Goal: Communication & Community: Participate in discussion

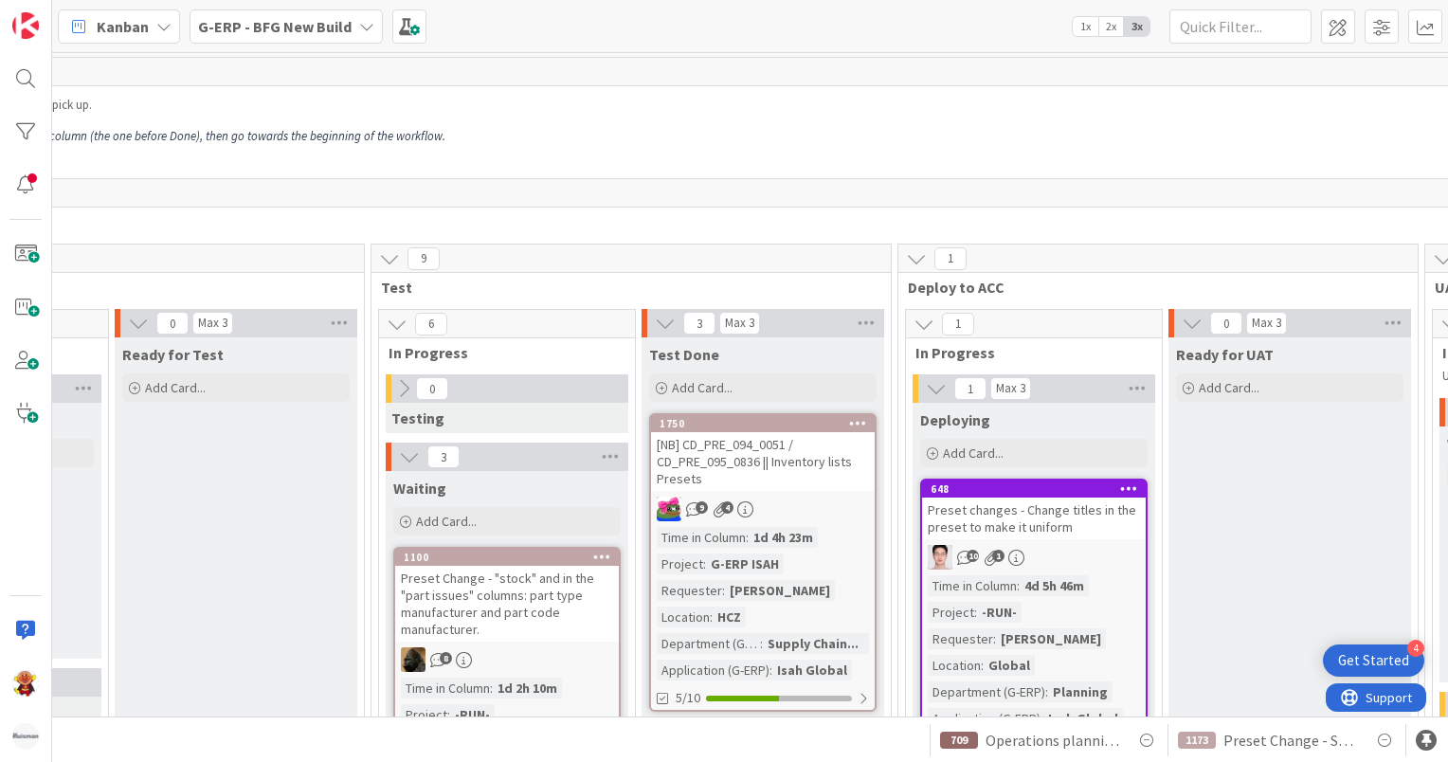
scroll to position [474, 1375]
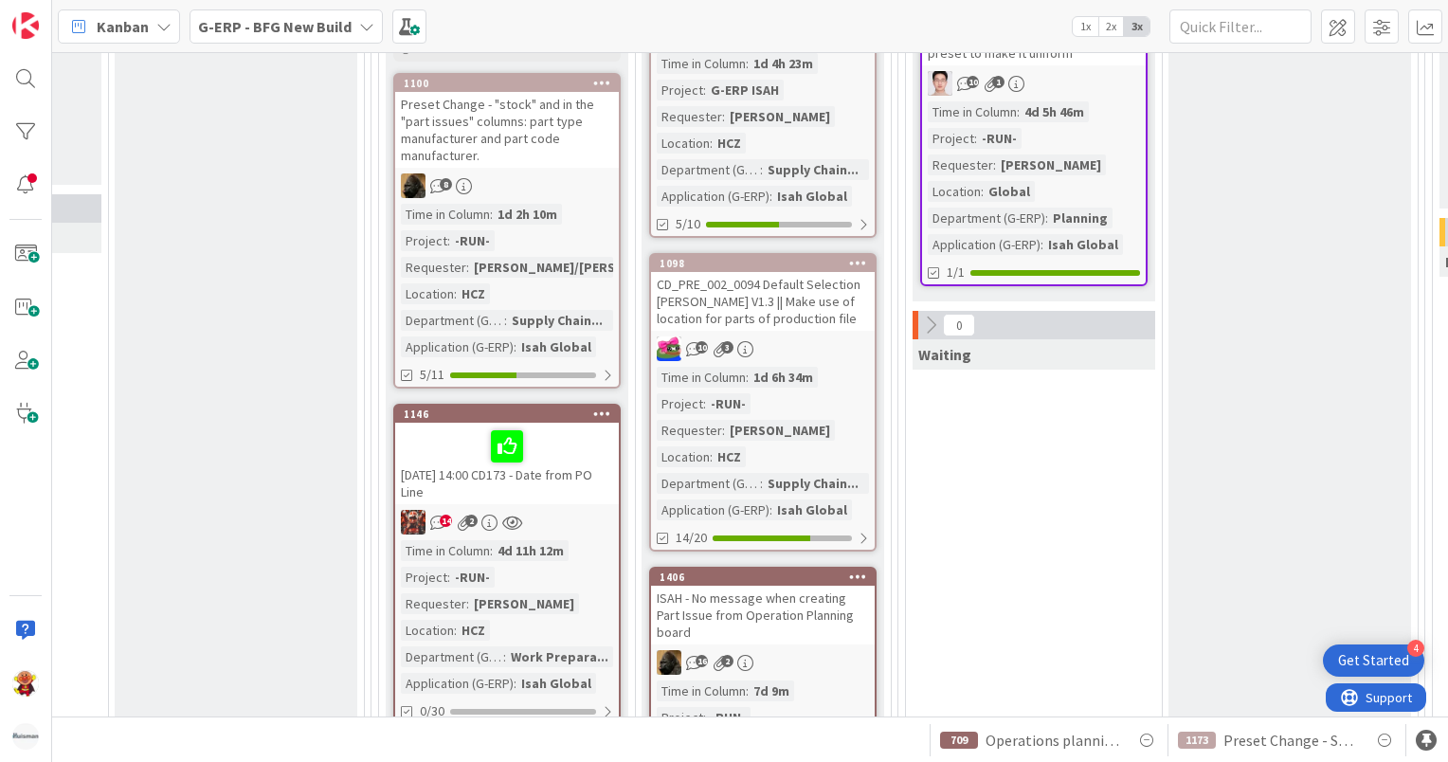
click at [816, 625] on div "1406 ISAH - No message when creating Part Issue from Operation Planning board 1…" at bounding box center [762, 716] width 227 height 298
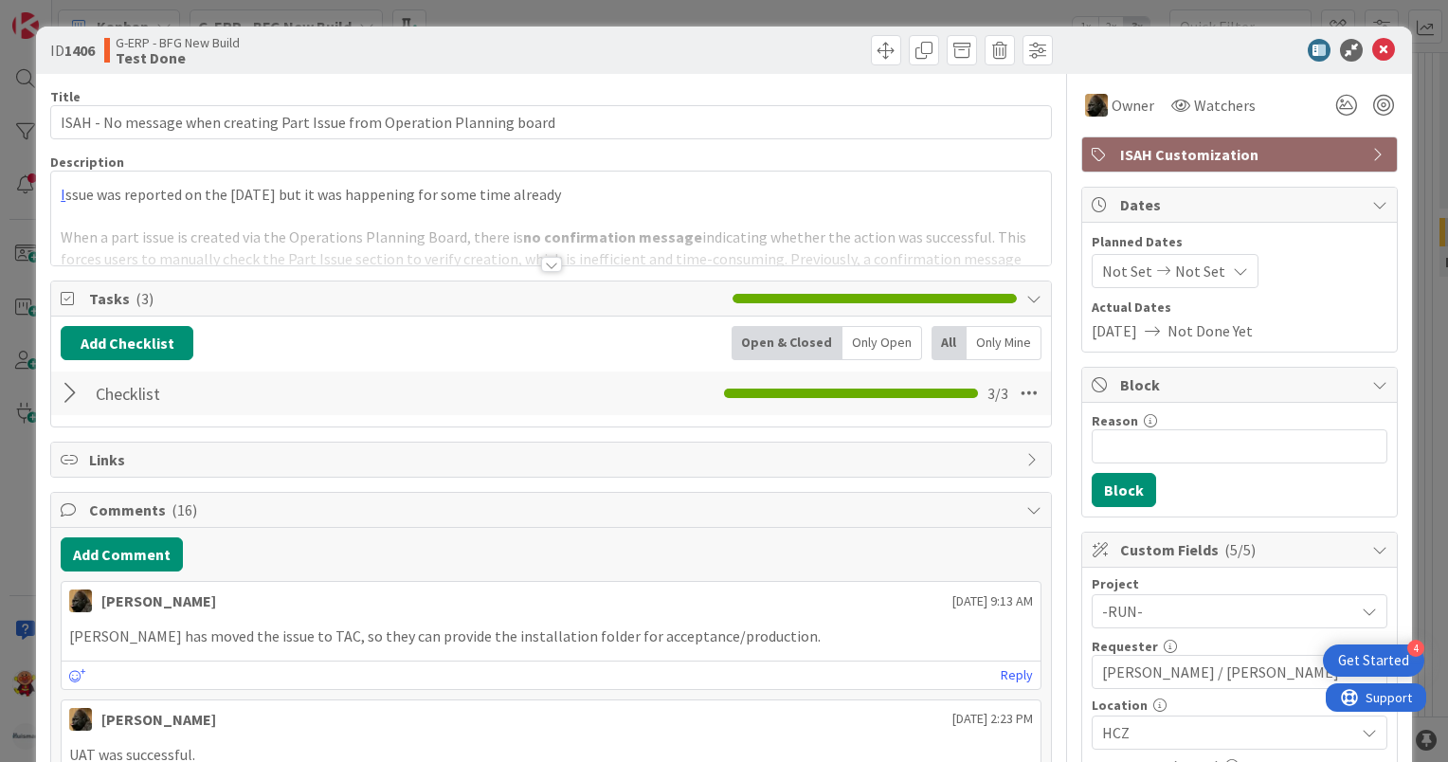
click at [541, 269] on div at bounding box center [551, 264] width 21 height 15
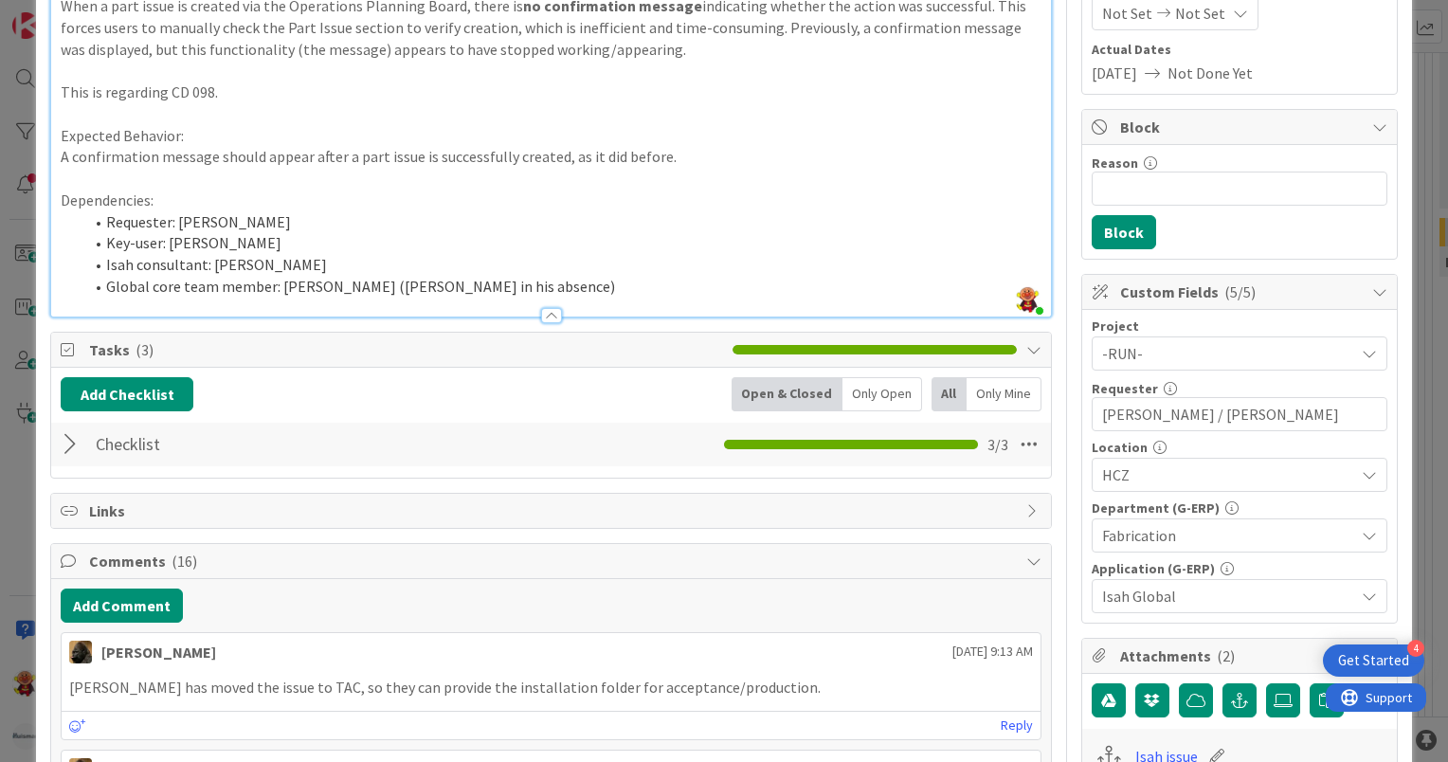
scroll to position [284, 0]
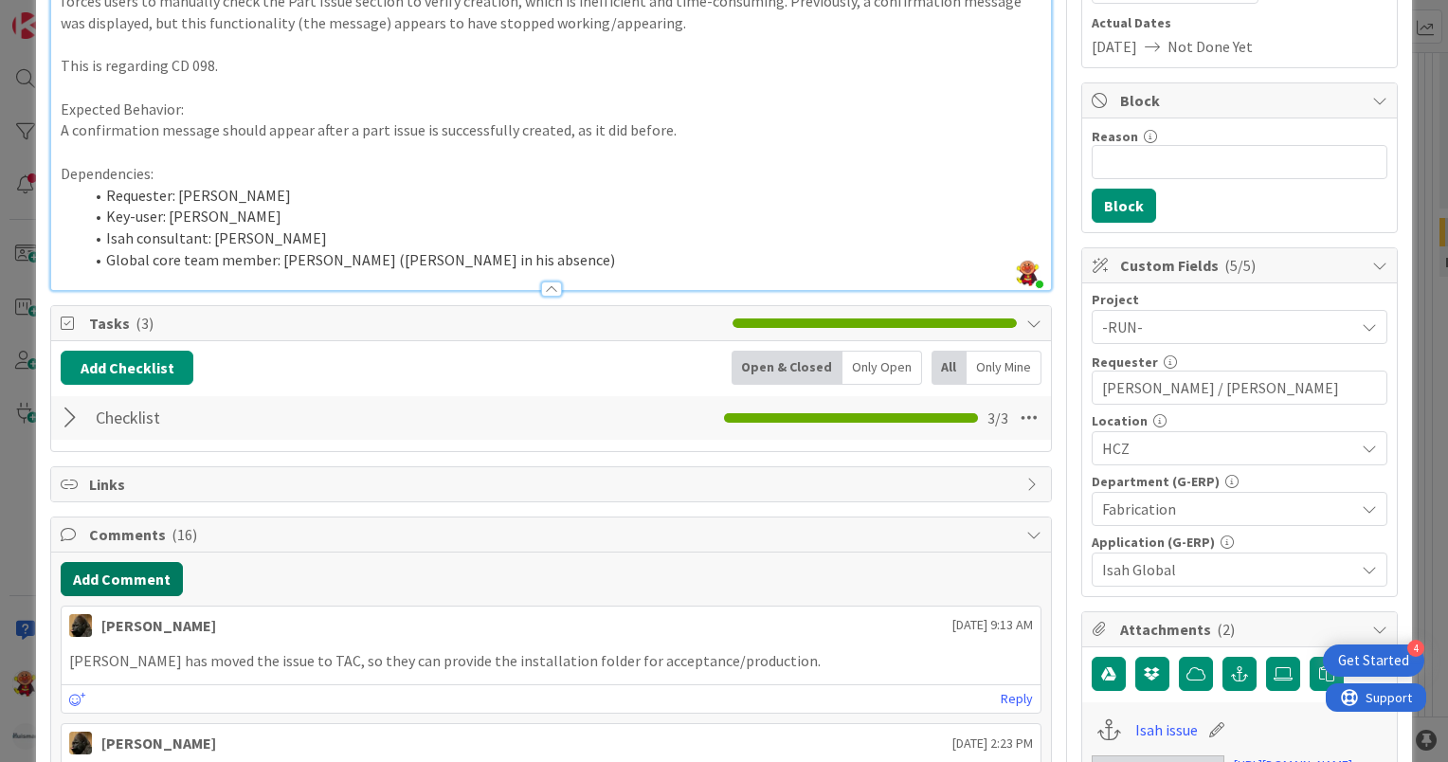
click at [155, 576] on button "Add Comment" at bounding box center [122, 579] width 122 height 34
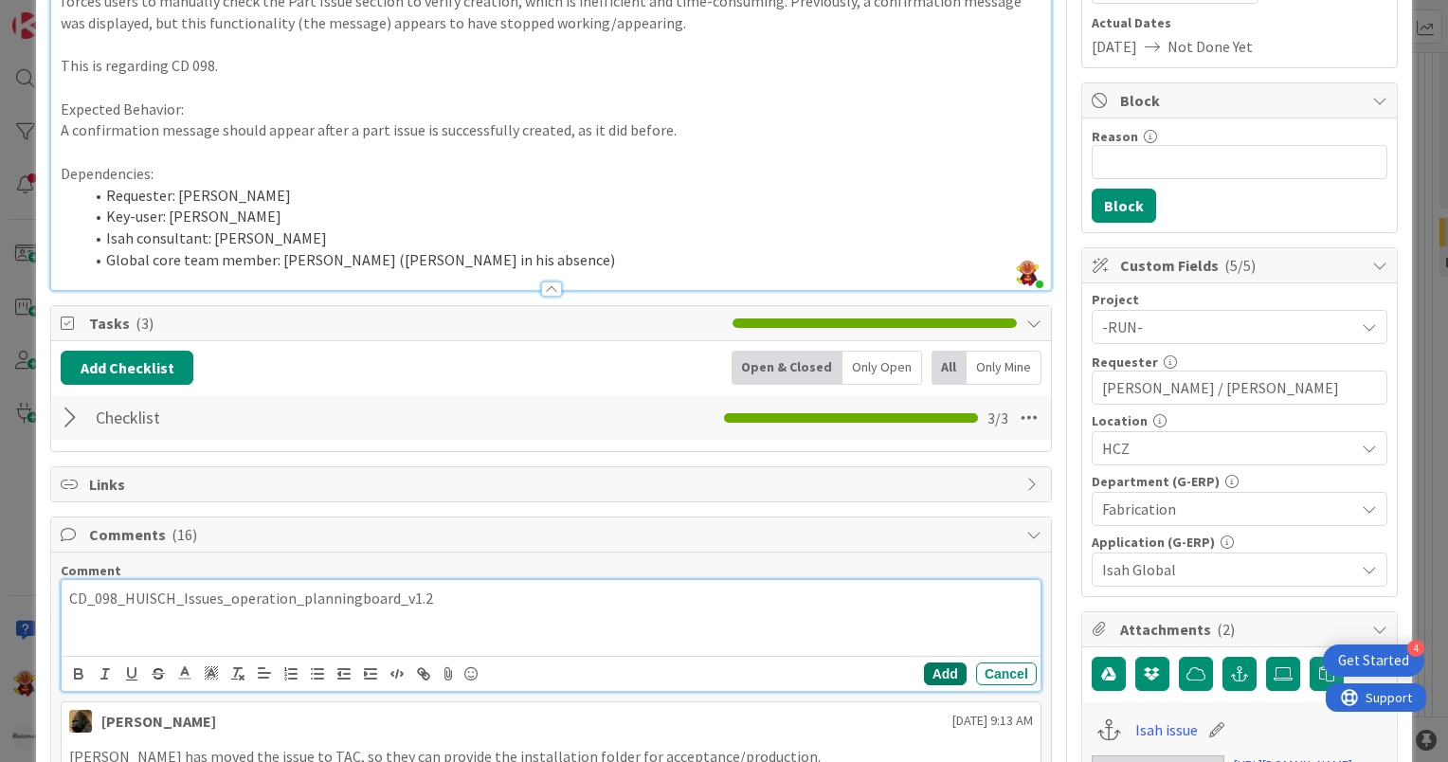
click at [928, 675] on button "Add" at bounding box center [945, 673] width 43 height 23
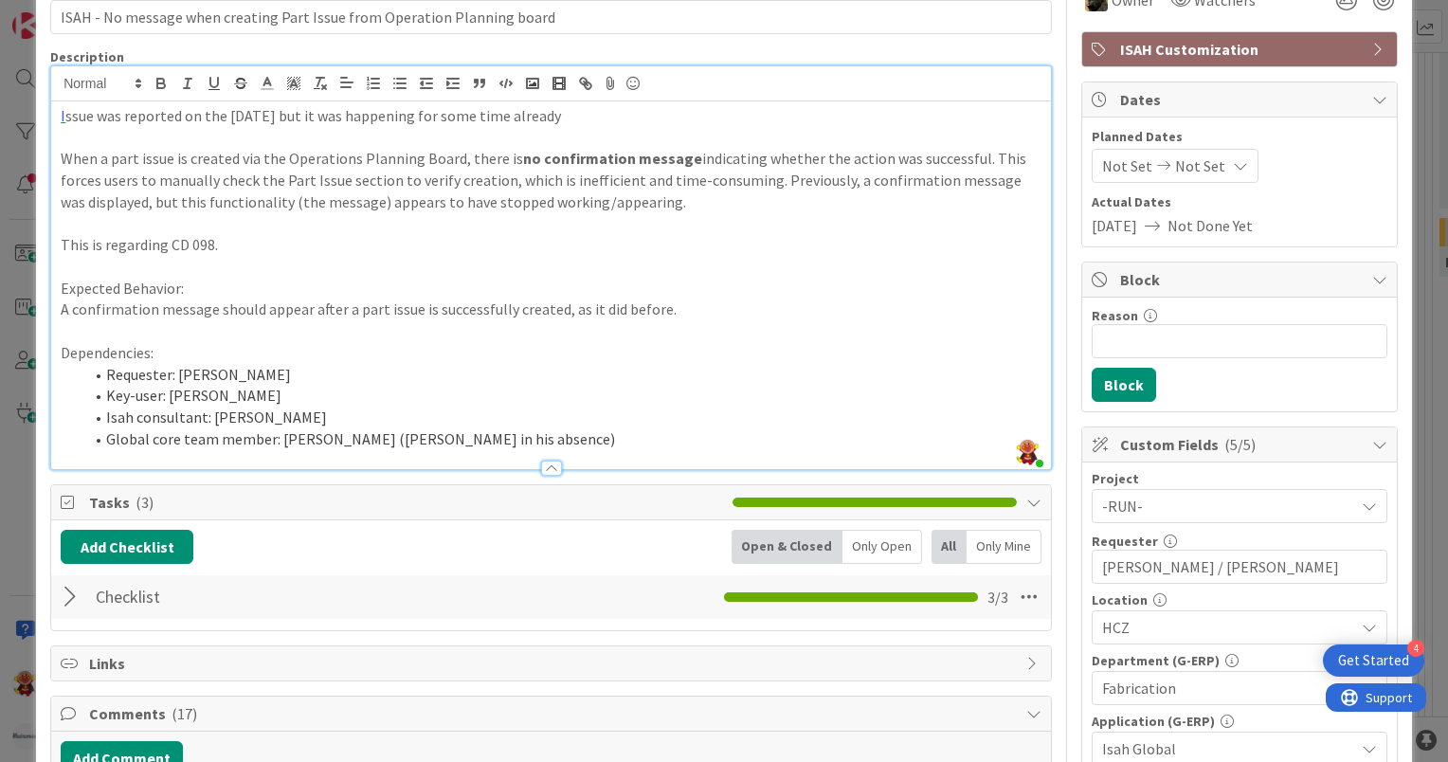
scroll to position [0, 0]
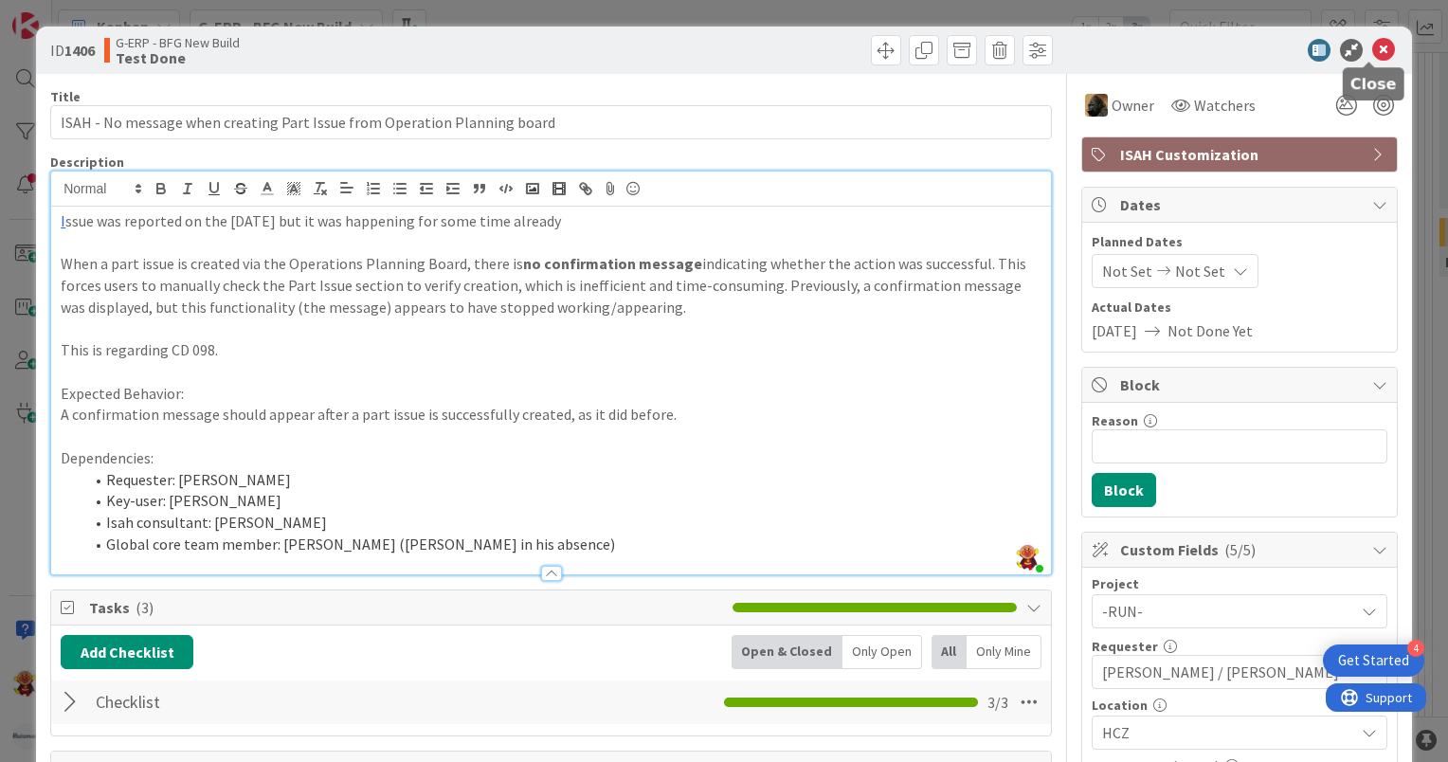
click at [1372, 47] on icon at bounding box center [1383, 50] width 23 height 23
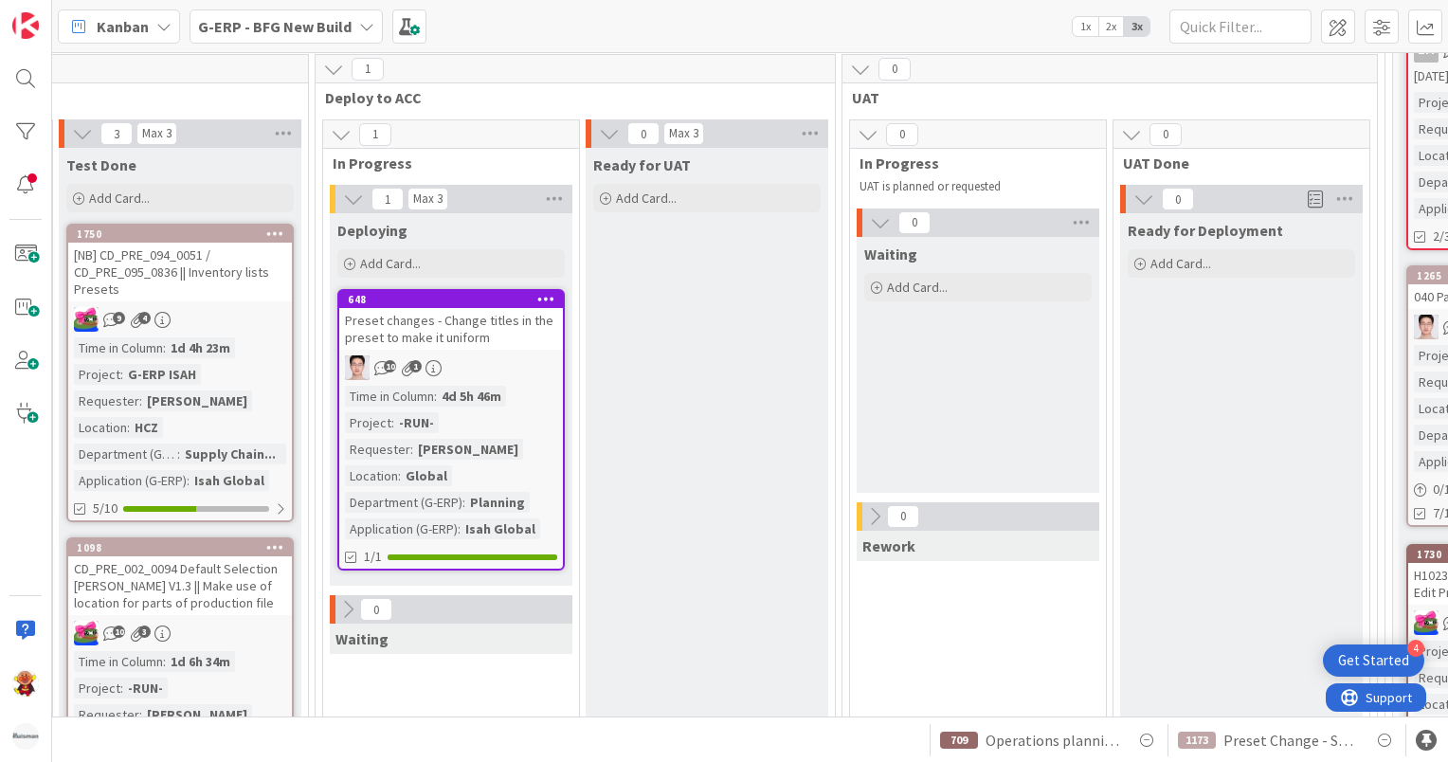
scroll to position [189, 2052]
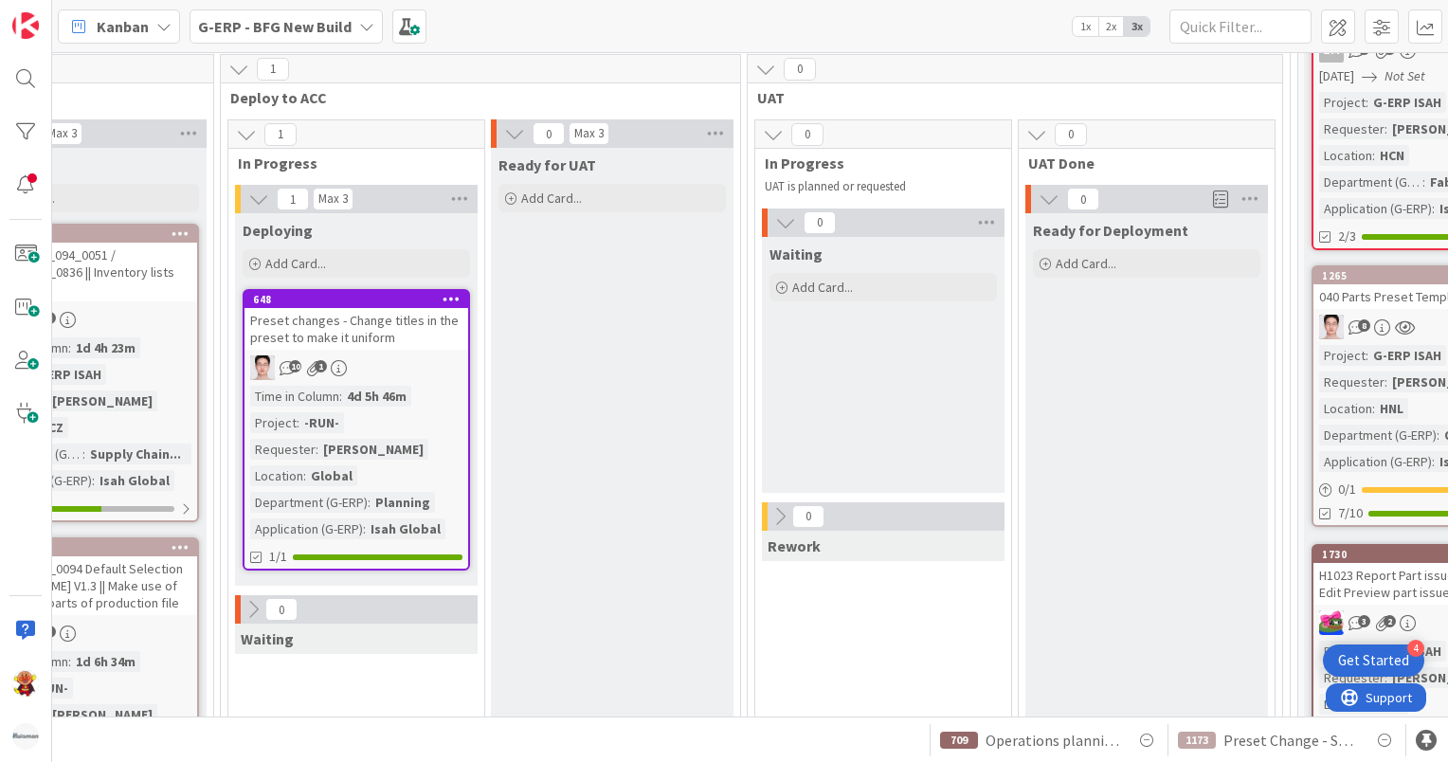
click at [401, 352] on div "648 Preset changes - Change titles in the preset to make it uniform 10 1 Time i…" at bounding box center [356, 429] width 227 height 281
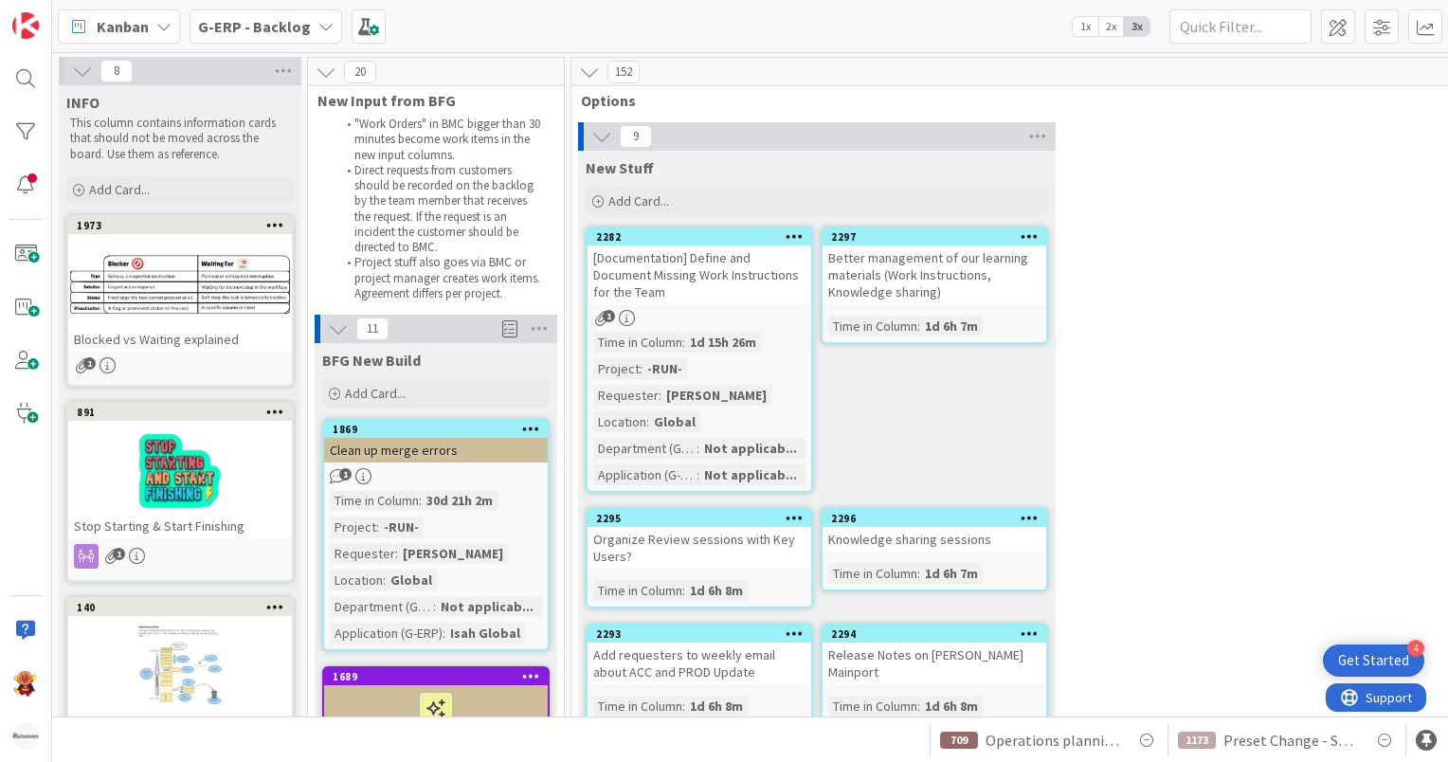
click at [498, 531] on div "Time in Column : 30d 21h 2m Project : -RUN- Requester : Noah Dezaire Location :…" at bounding box center [436, 566] width 212 height 153
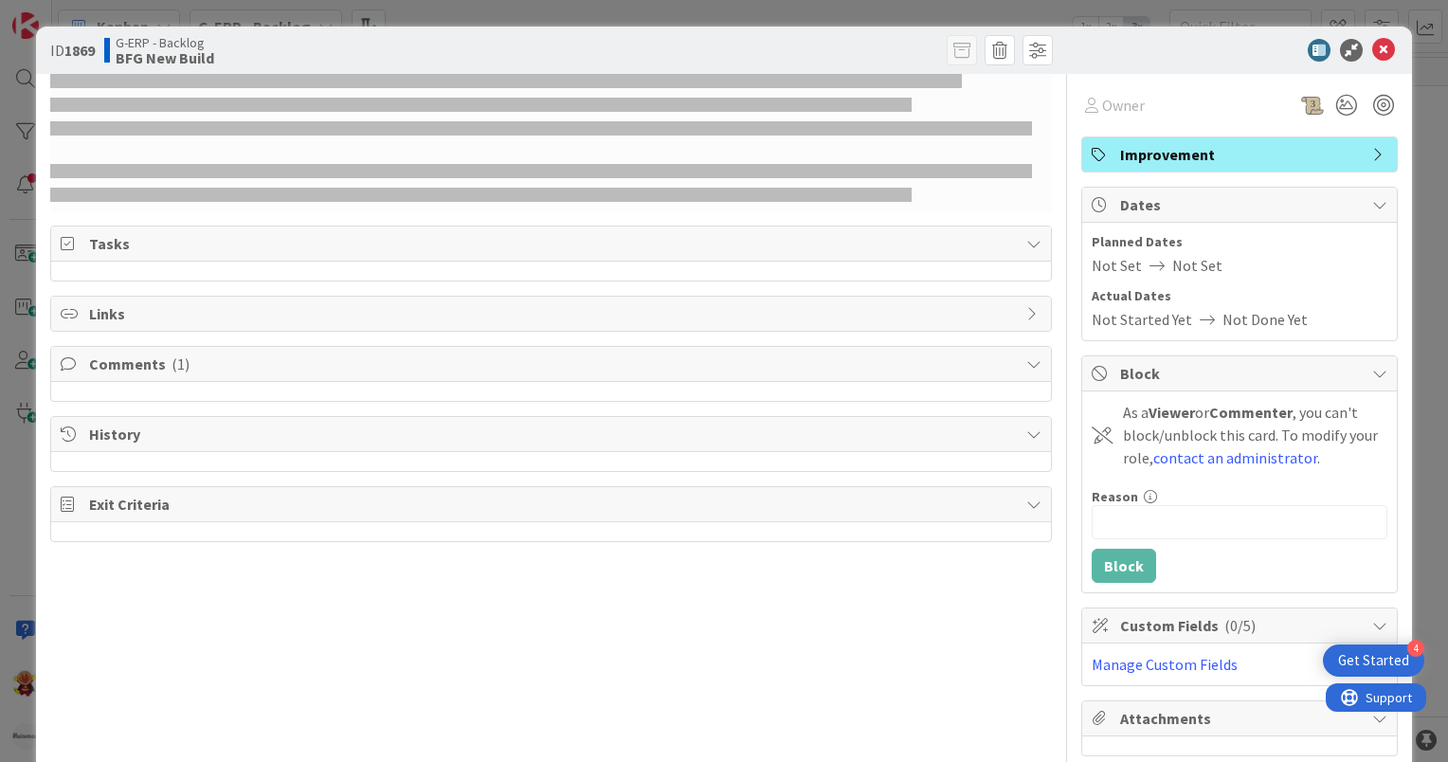
select select "sql"
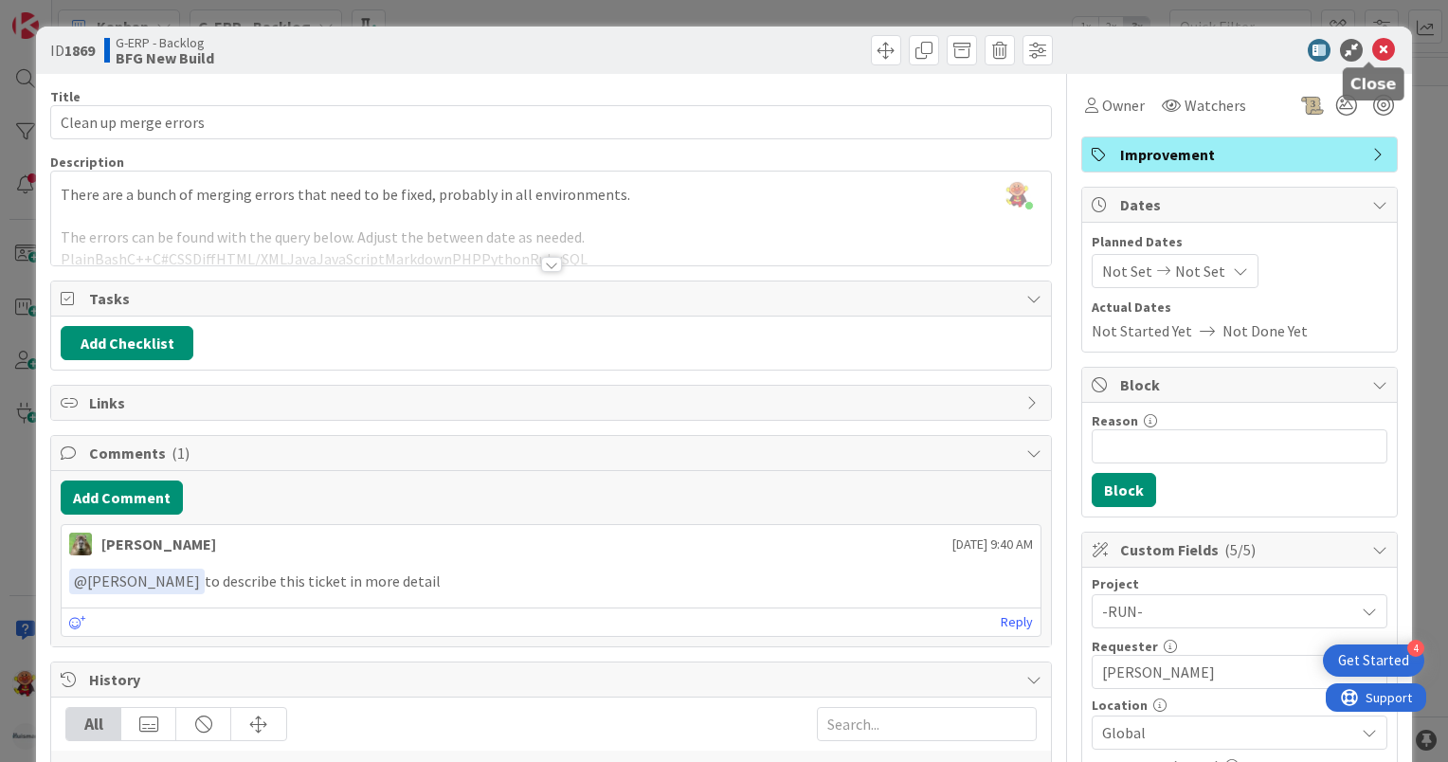
click at [1369, 67] on div "ID 1869 G-ERP - Backlog BFG New Build" at bounding box center [724, 50] width 1376 height 47
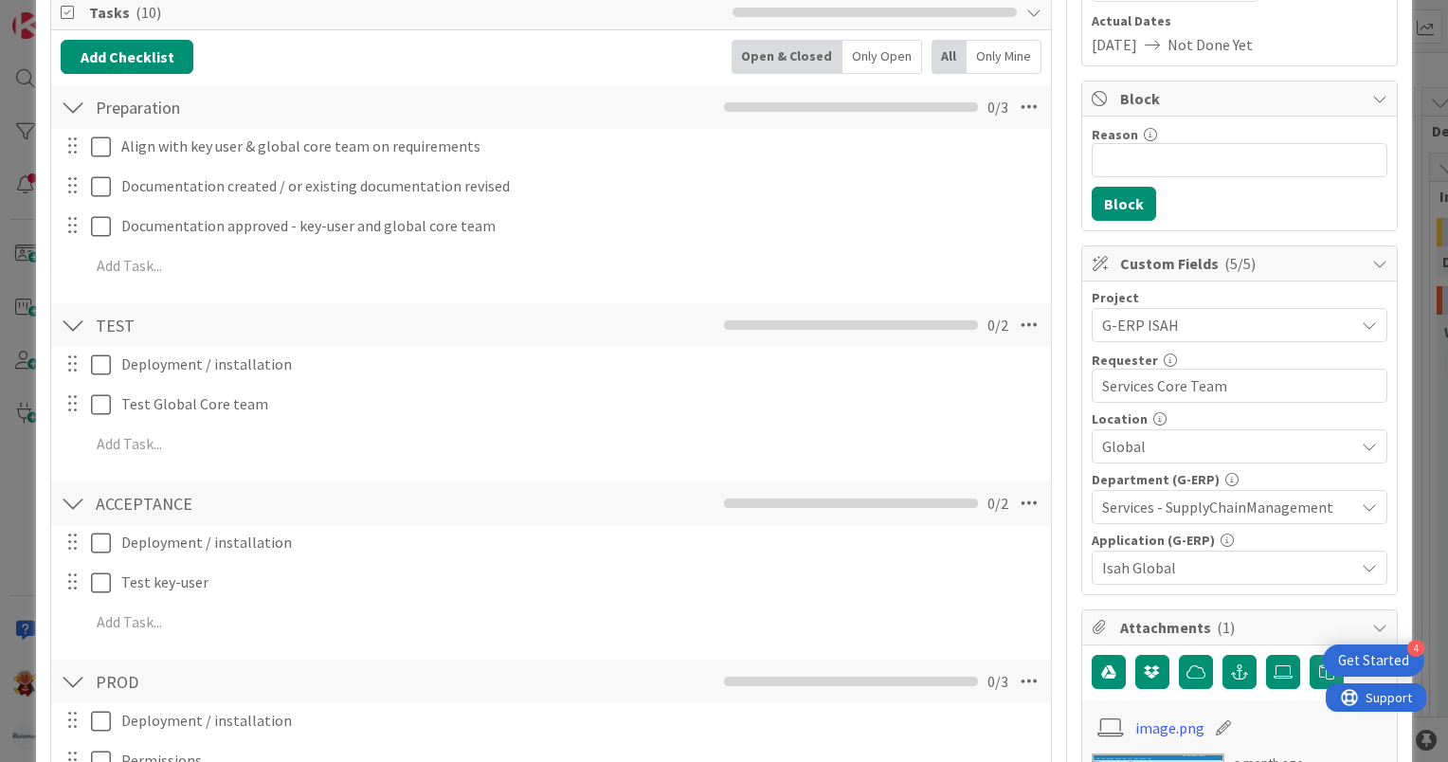
scroll to position [282, 0]
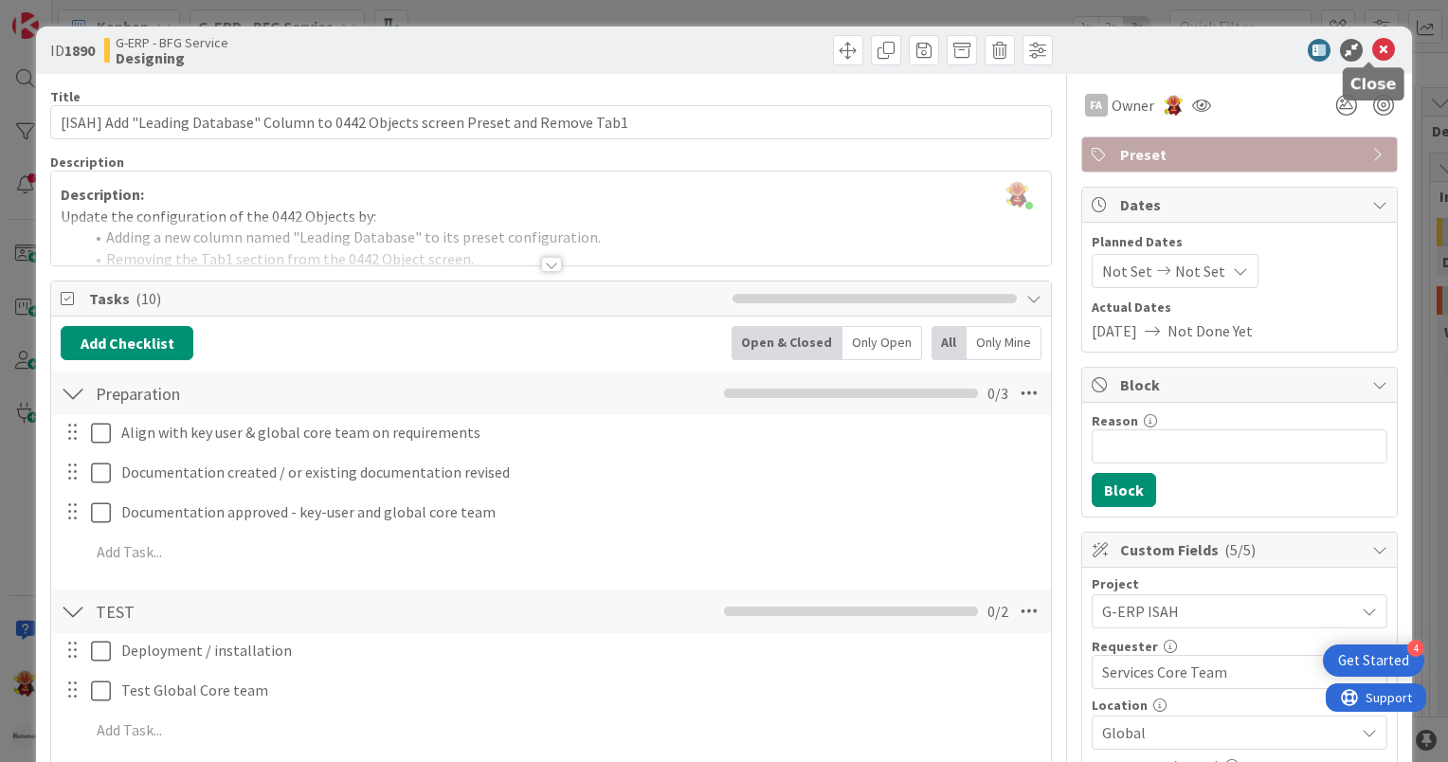
click at [1372, 48] on icon at bounding box center [1383, 50] width 23 height 23
